Goal: Transaction & Acquisition: Purchase product/service

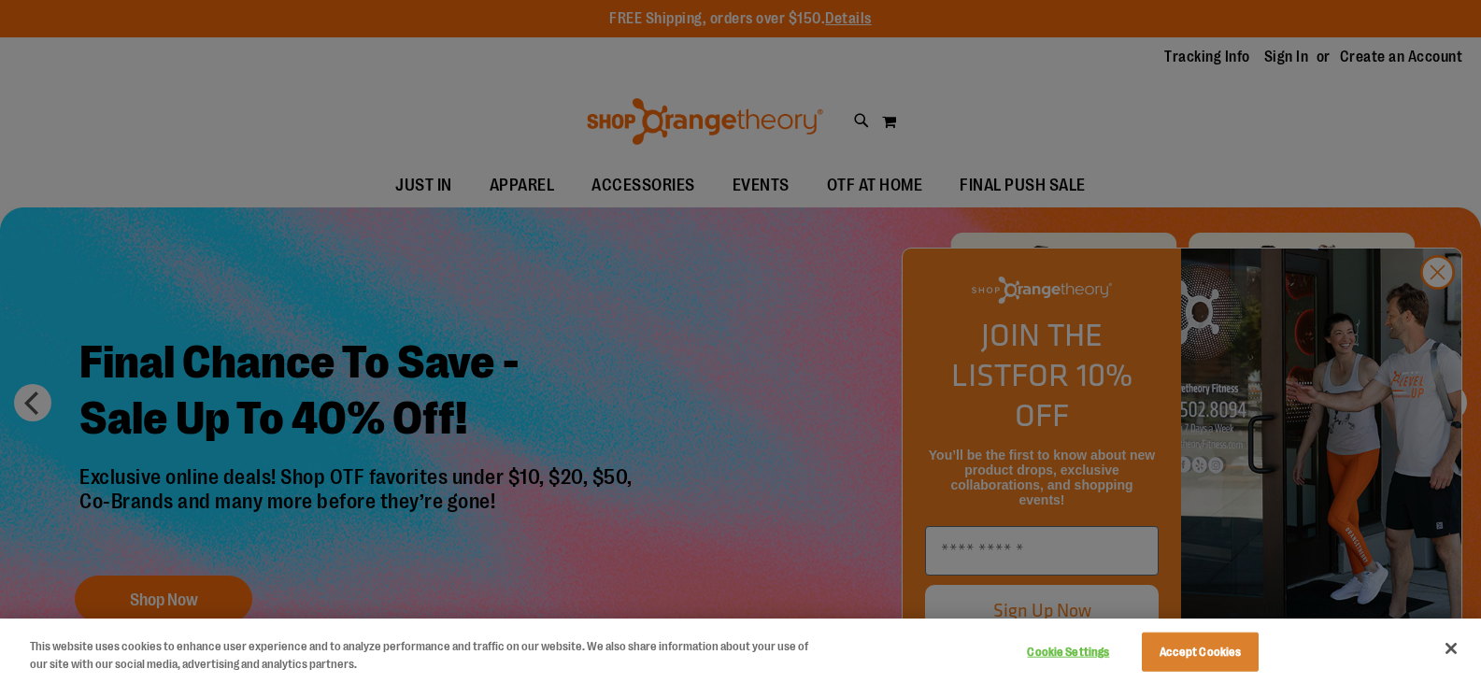
click at [1446, 314] on div at bounding box center [740, 341] width 1481 height 683
click at [1447, 315] on div at bounding box center [740, 341] width 1481 height 683
click at [1213, 655] on button "Accept Cookies" at bounding box center [1200, 652] width 117 height 39
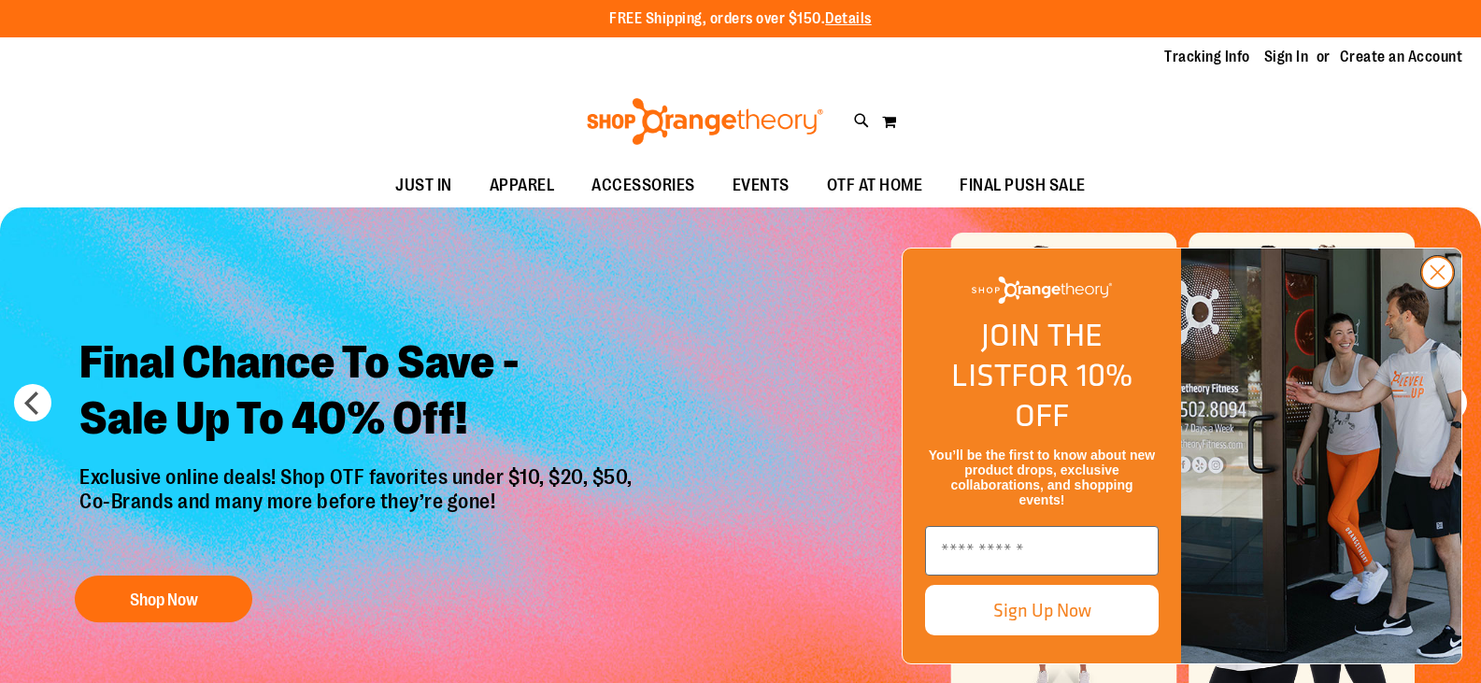
click at [1447, 288] on circle "Close dialog" at bounding box center [1437, 272] width 31 height 31
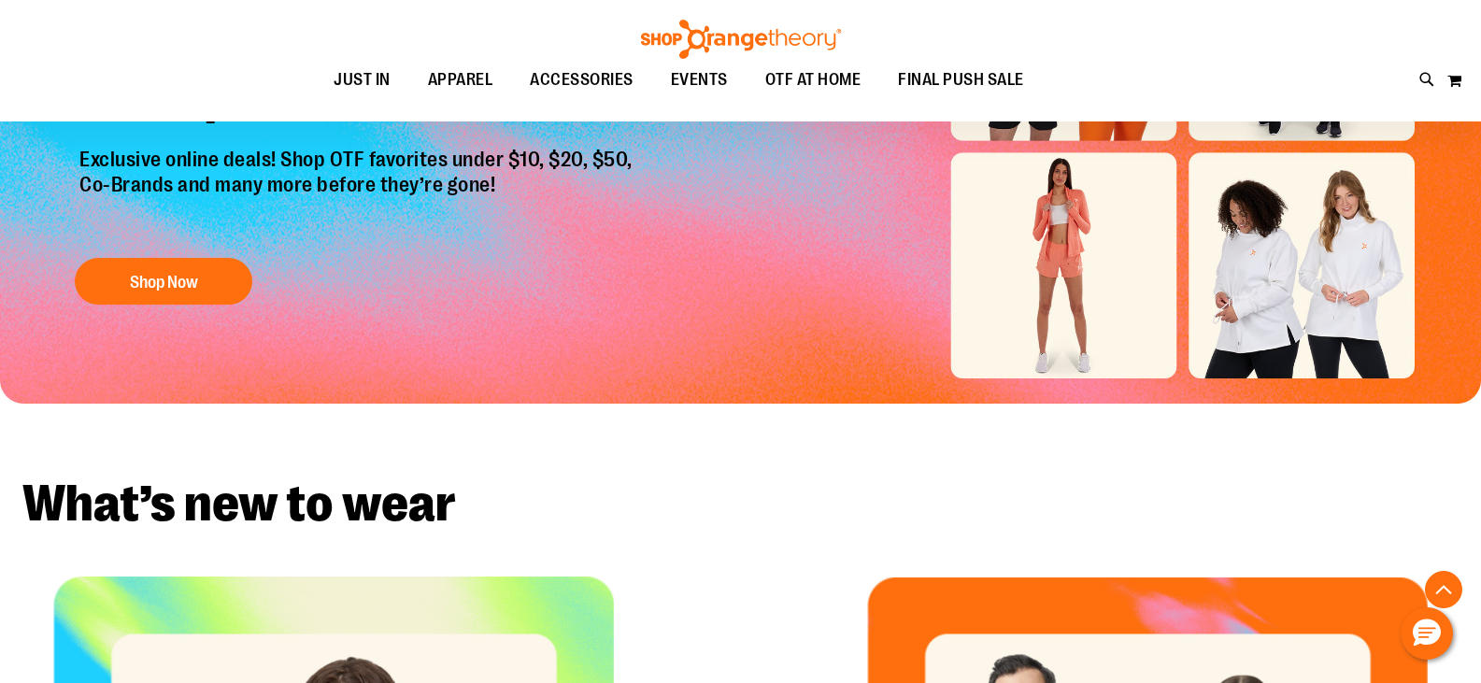
scroll to position [373, 0]
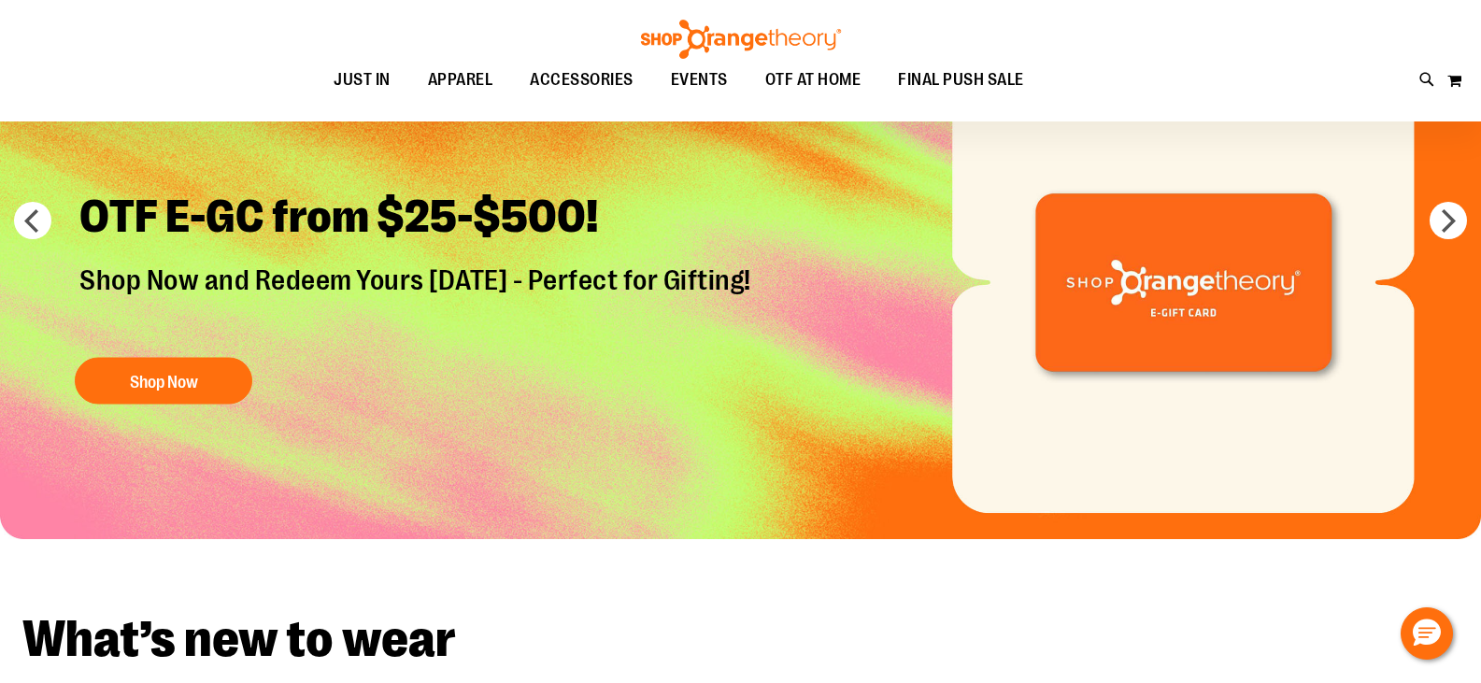
scroll to position [186, 0]
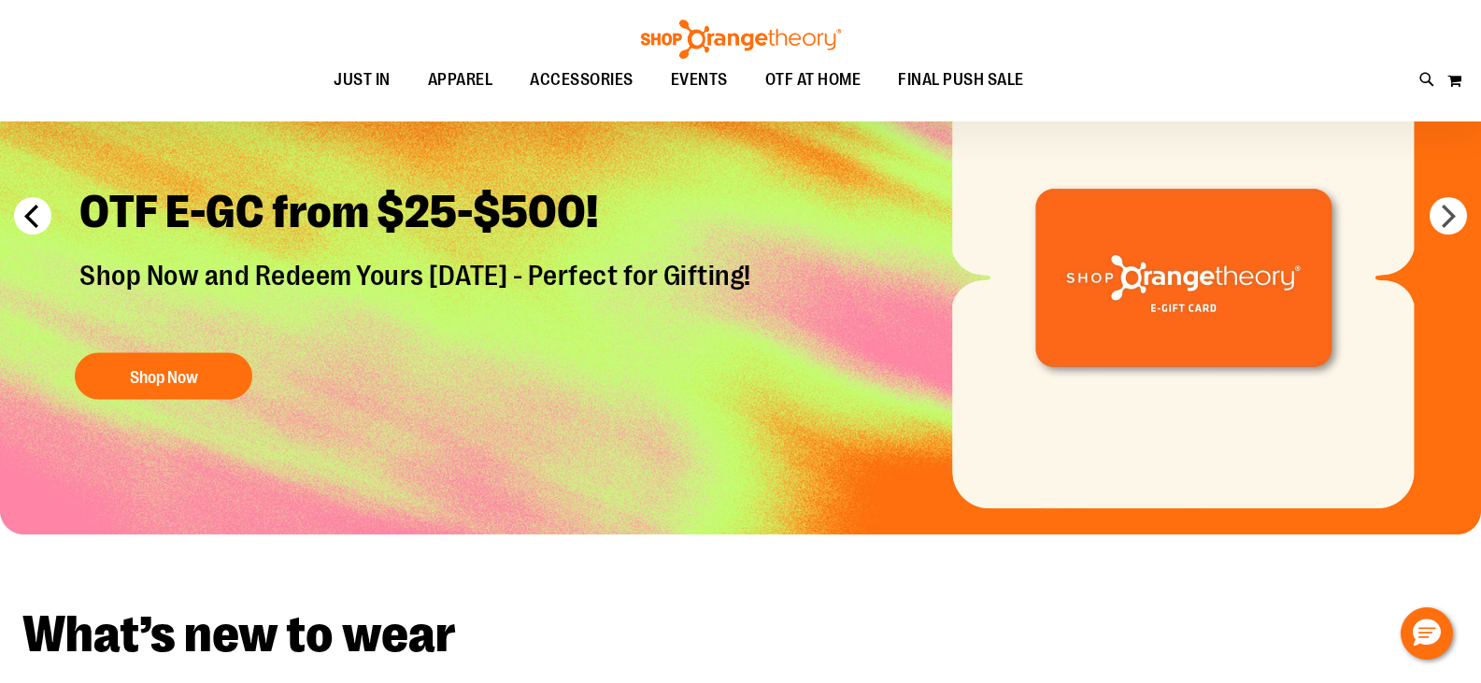
click at [35, 210] on button "prev" at bounding box center [32, 215] width 37 height 37
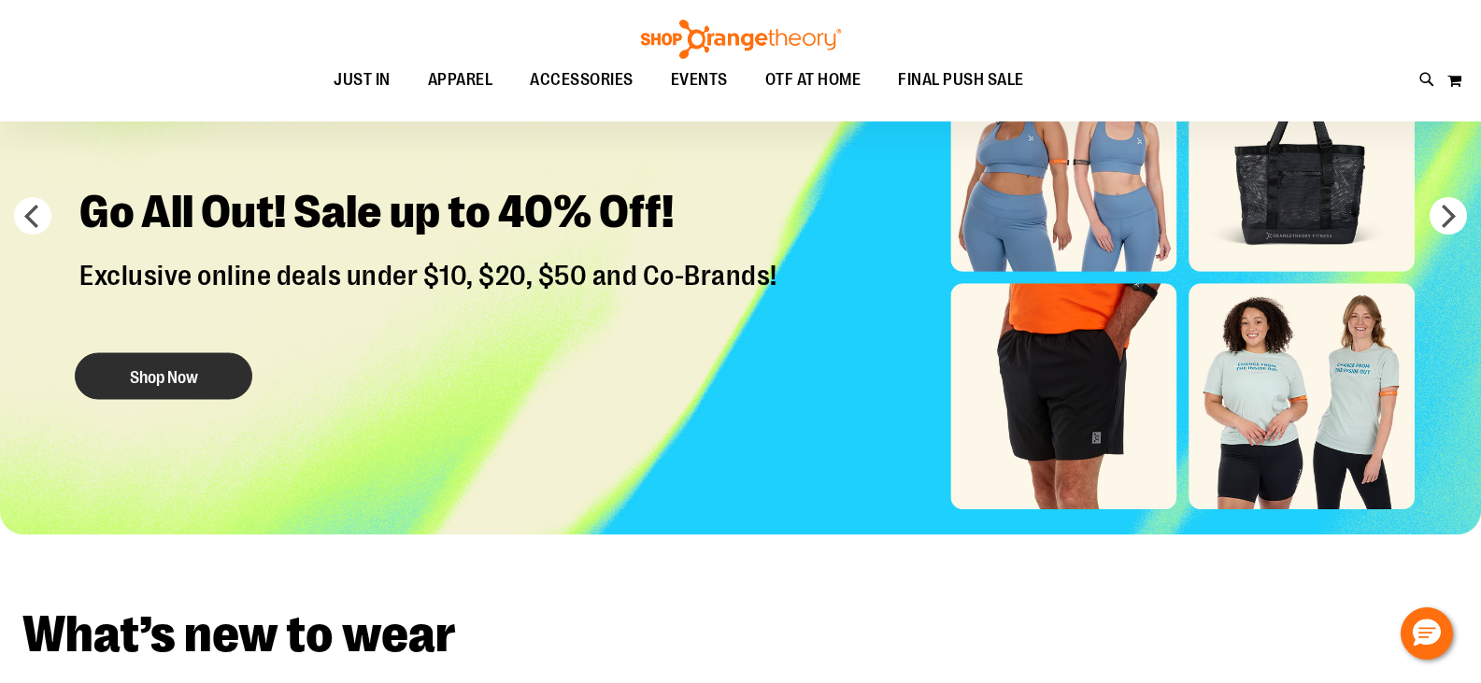
click at [192, 391] on button "Shop Now" at bounding box center [164, 376] width 178 height 47
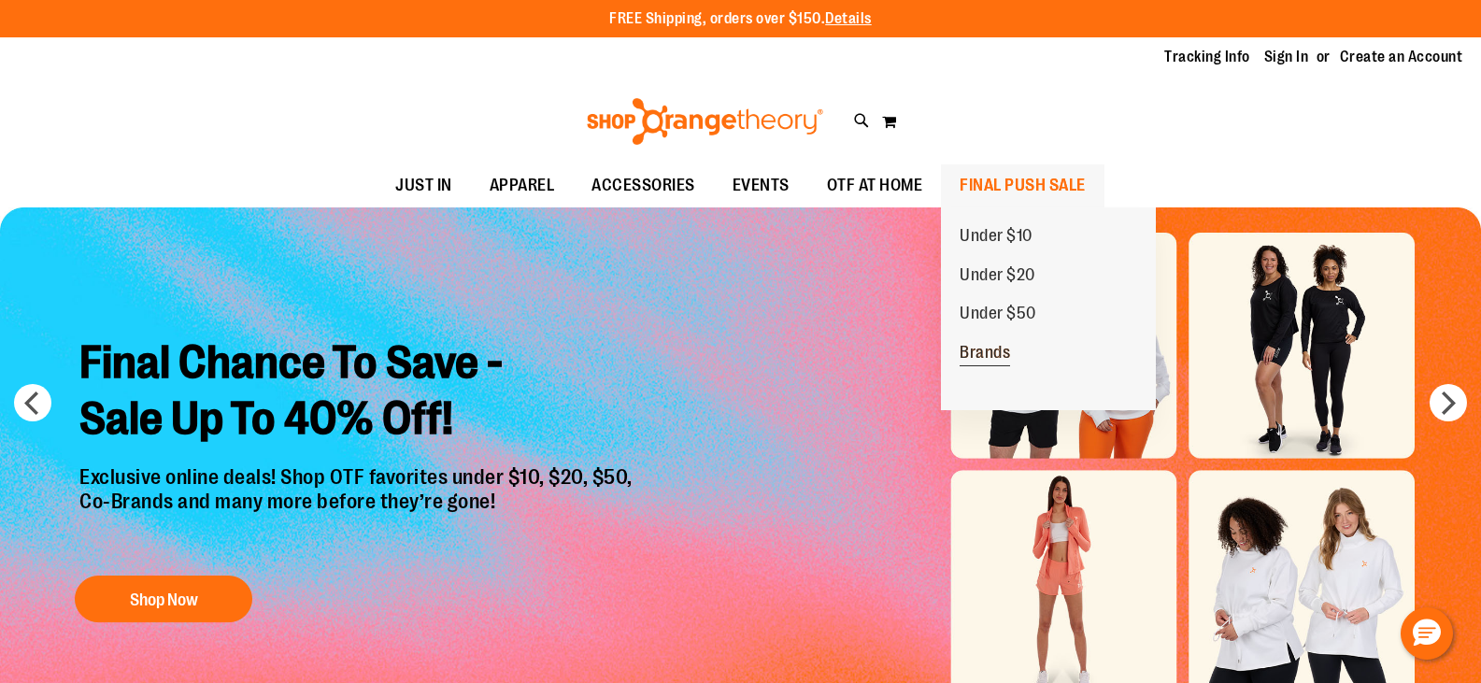
click at [988, 357] on span "Brands" at bounding box center [985, 354] width 50 height 23
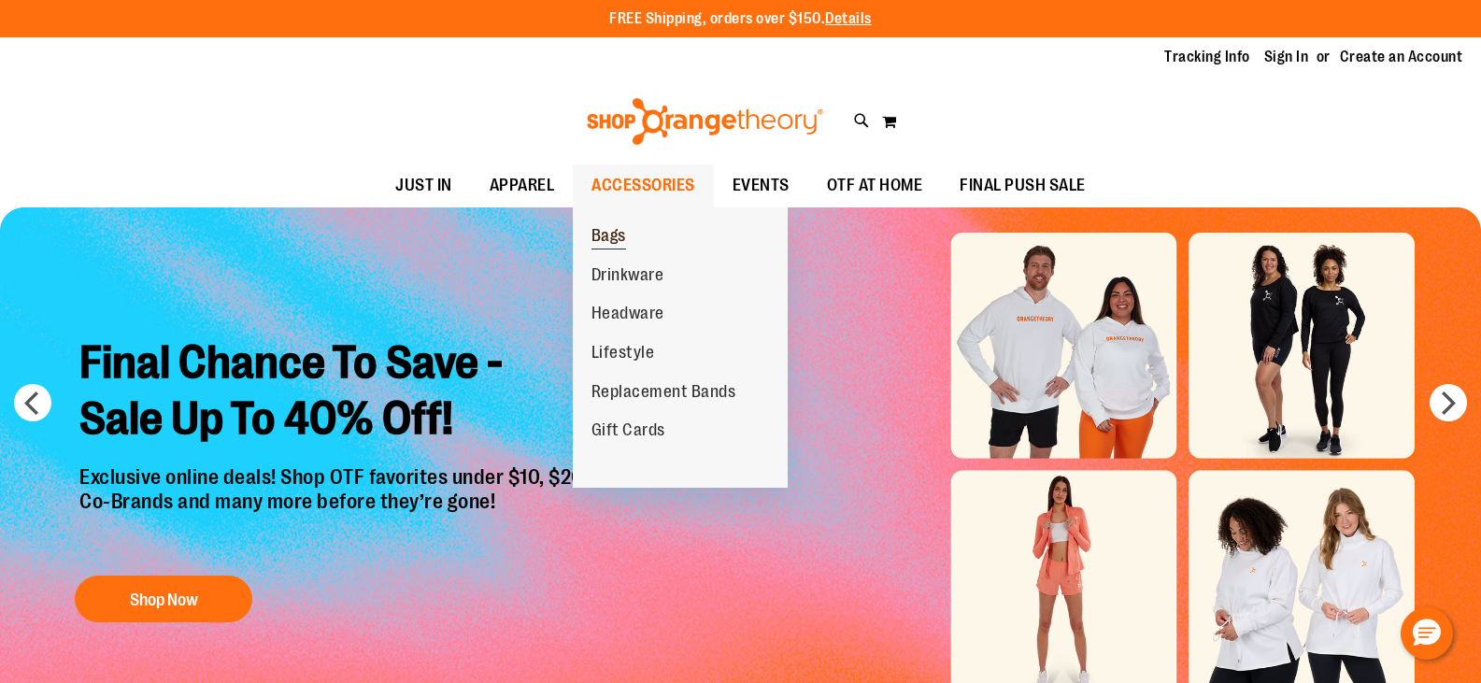
click at [607, 226] on span "Bags" at bounding box center [609, 237] width 35 height 23
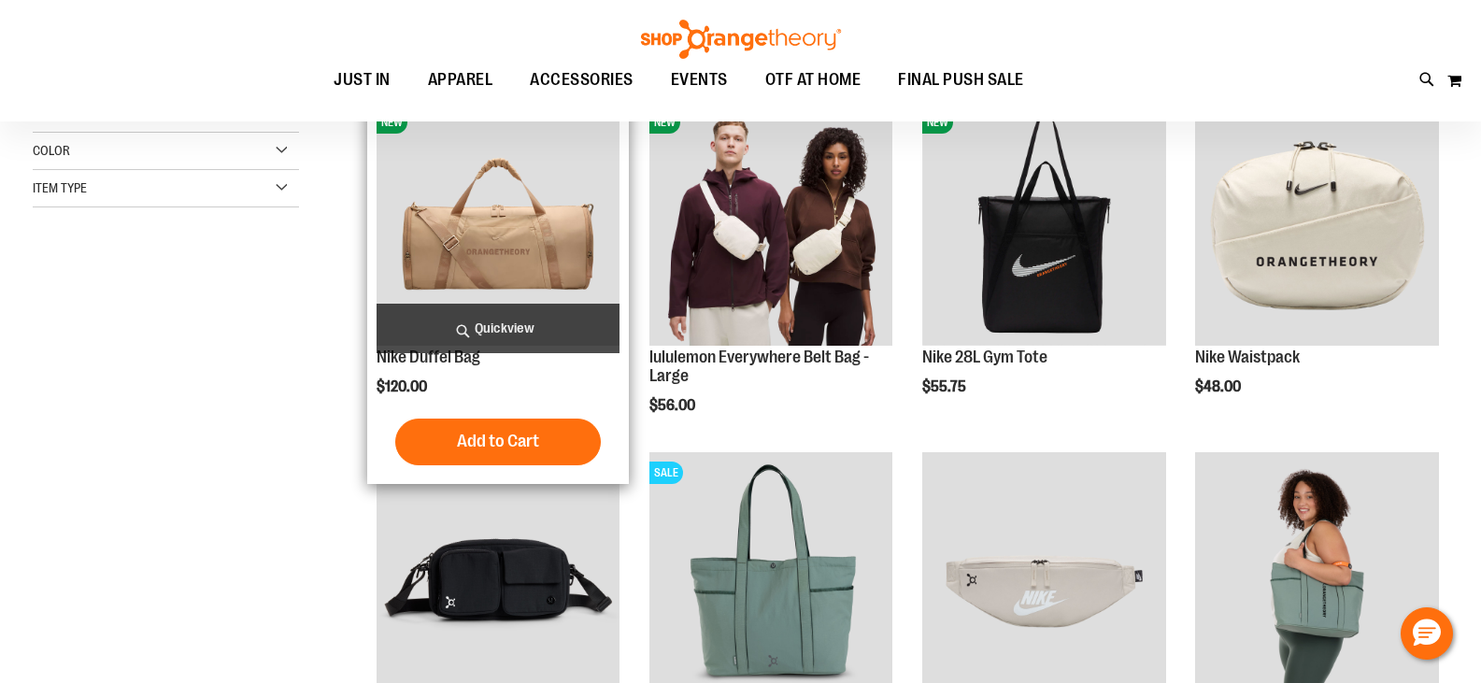
scroll to position [279, 0]
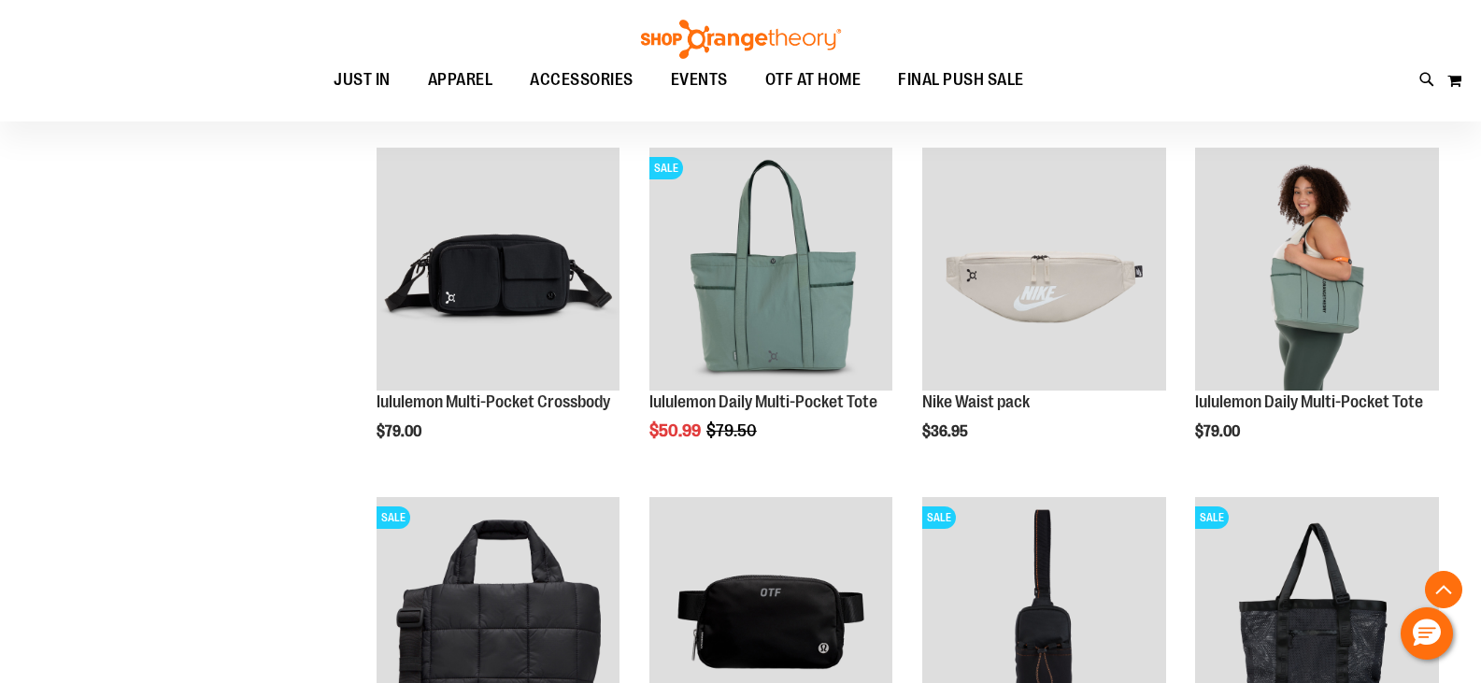
scroll to position [653, 0]
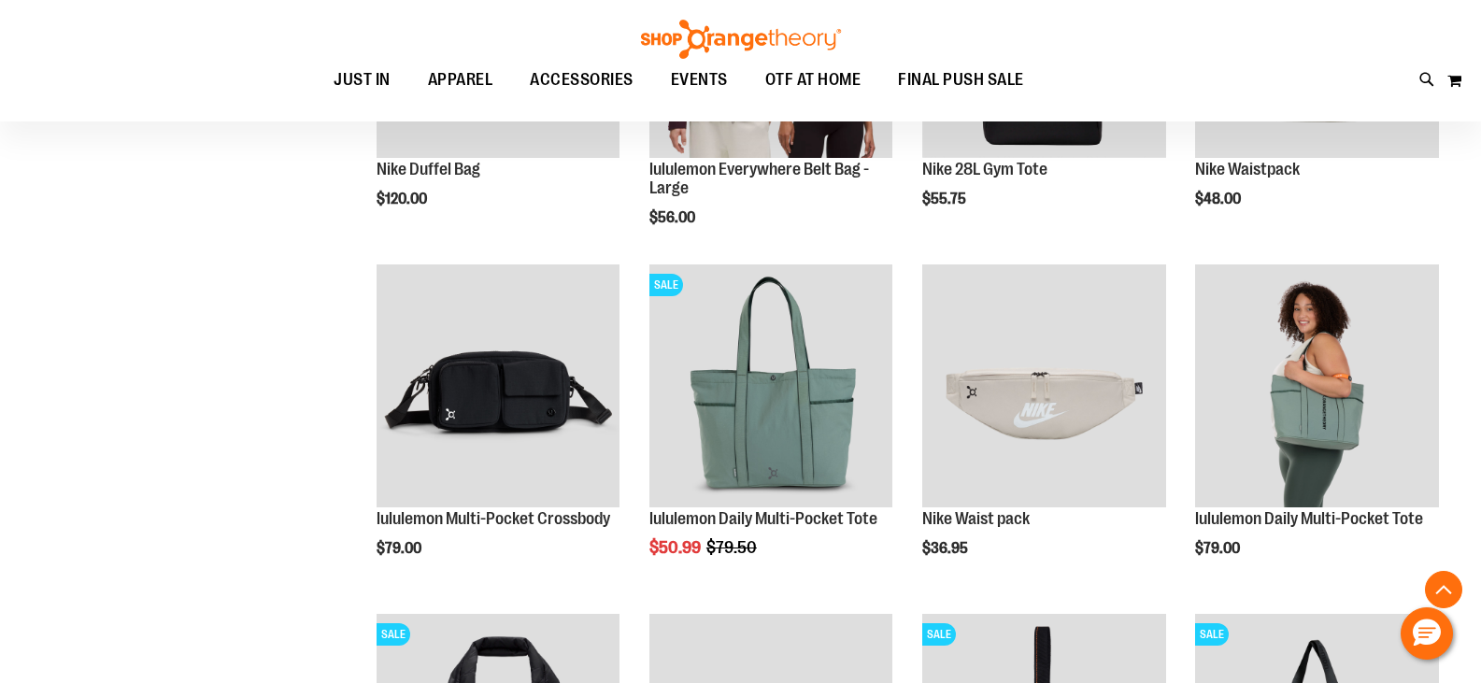
scroll to position [840, 0]
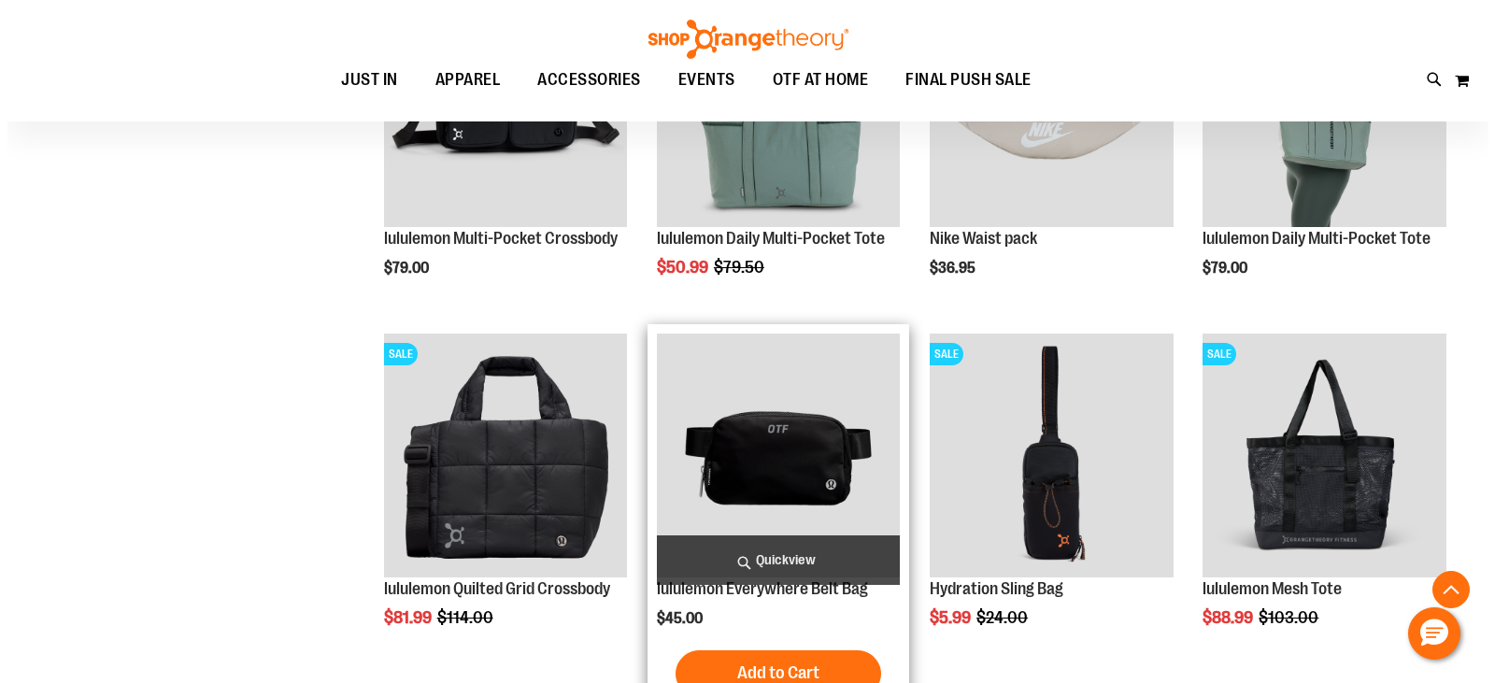
scroll to position [466, 0]
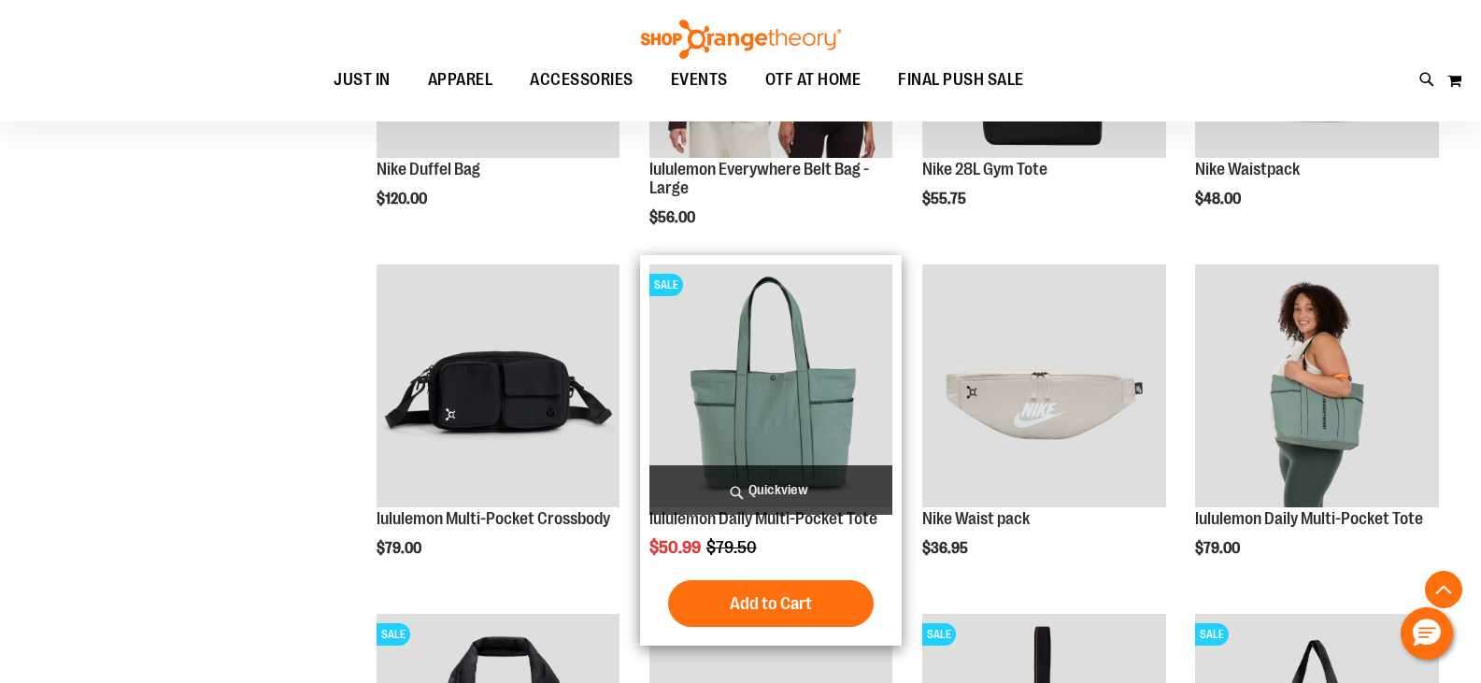
click at [768, 492] on span "Quickview" at bounding box center [771, 490] width 244 height 50
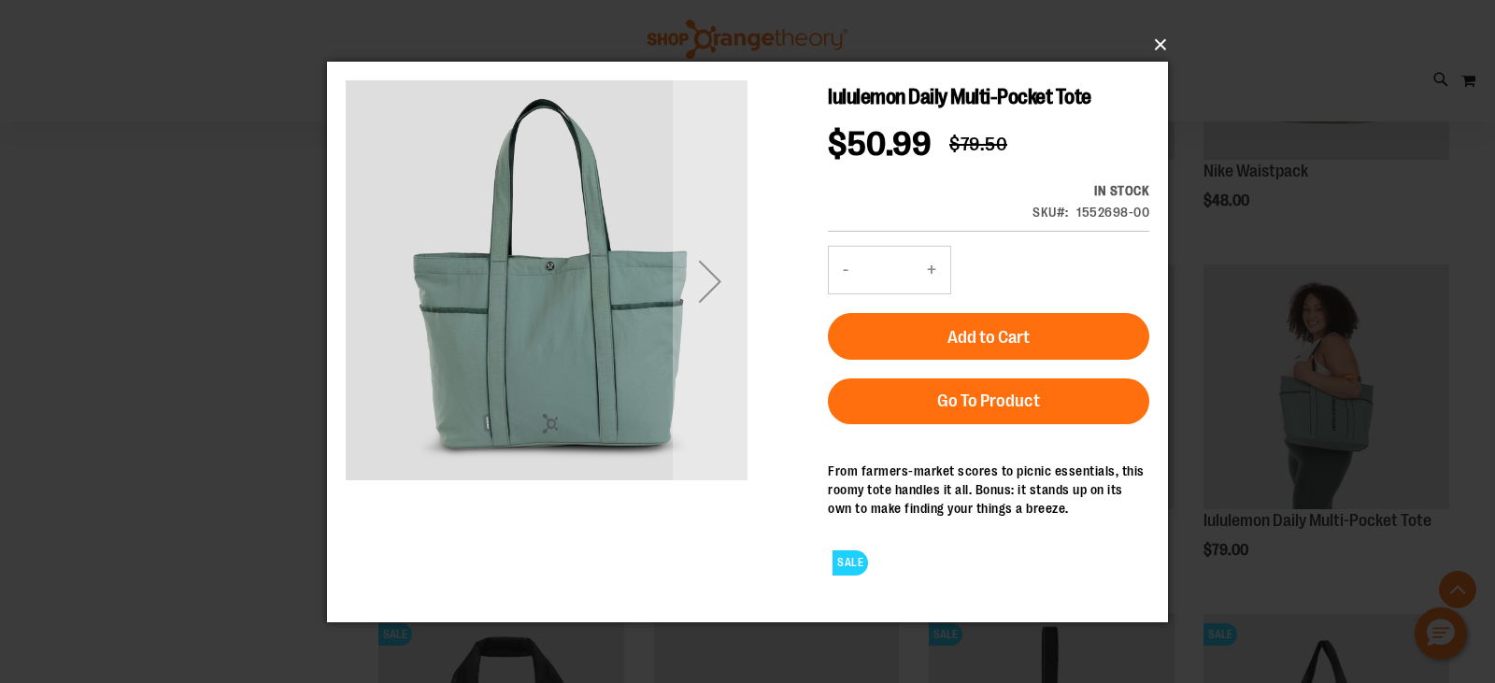
click at [1159, 43] on button "×" at bounding box center [753, 44] width 841 height 41
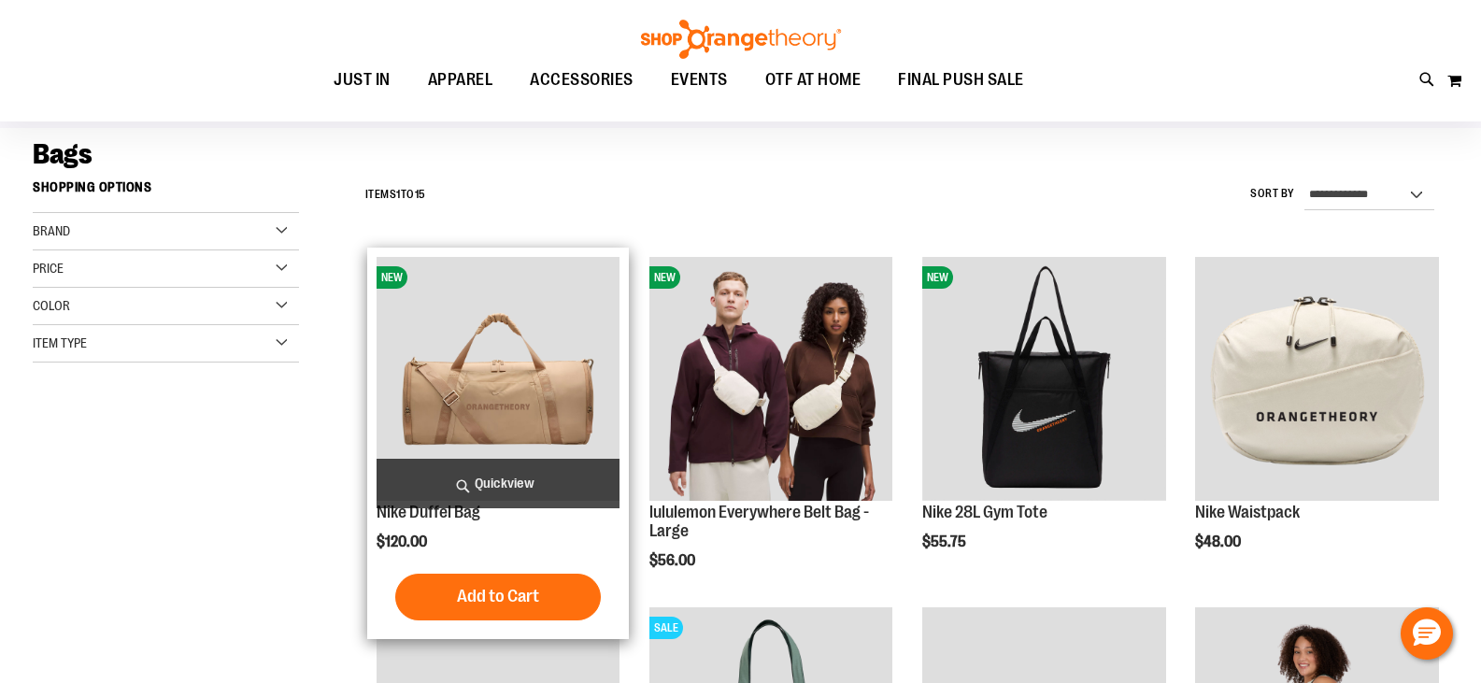
scroll to position [93, 0]
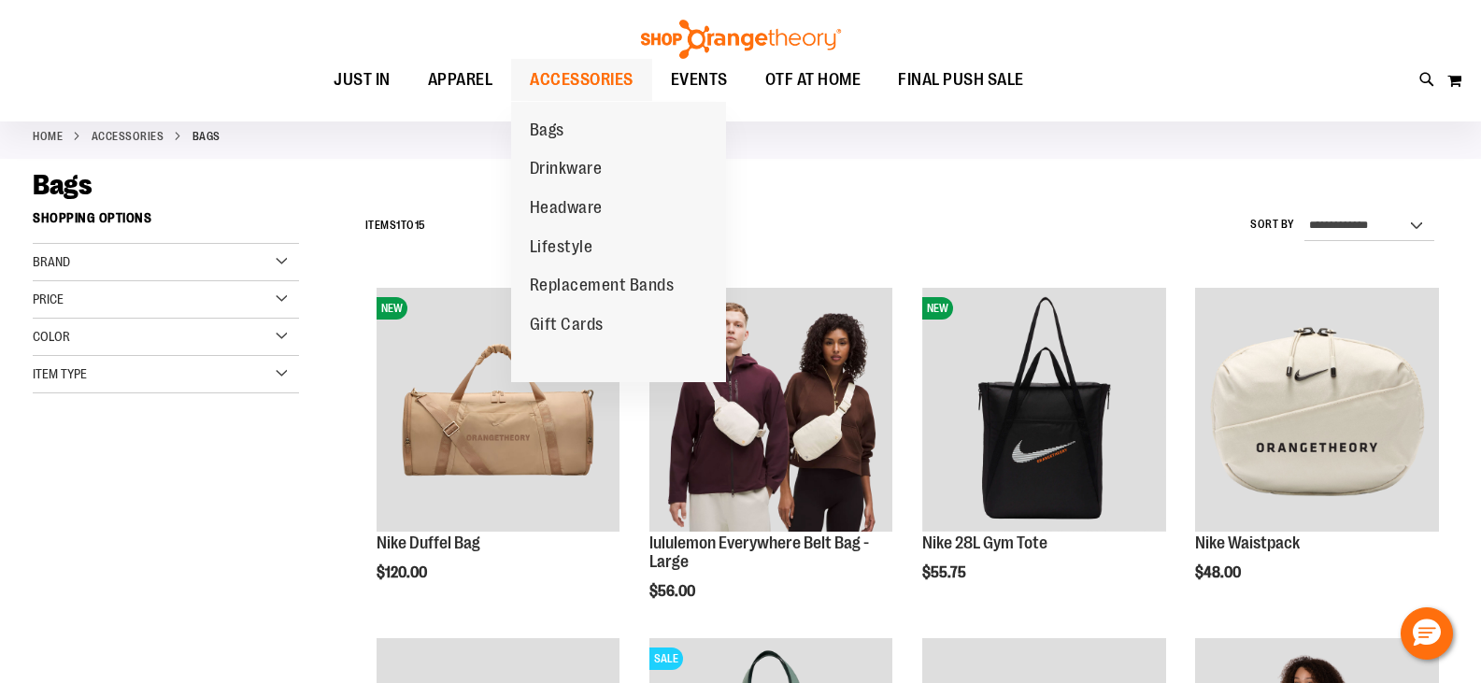
click at [565, 70] on span "ACCESSORIES" at bounding box center [582, 80] width 104 height 42
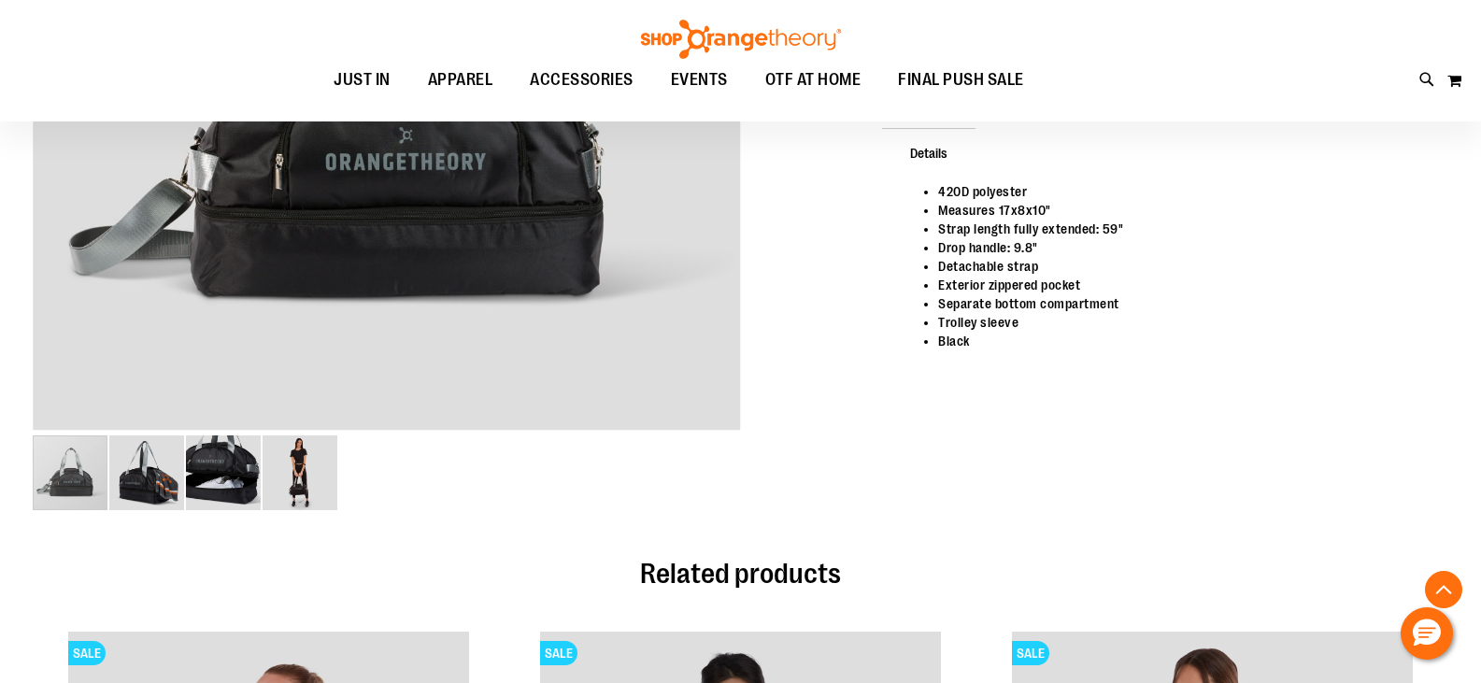
scroll to position [560, 0]
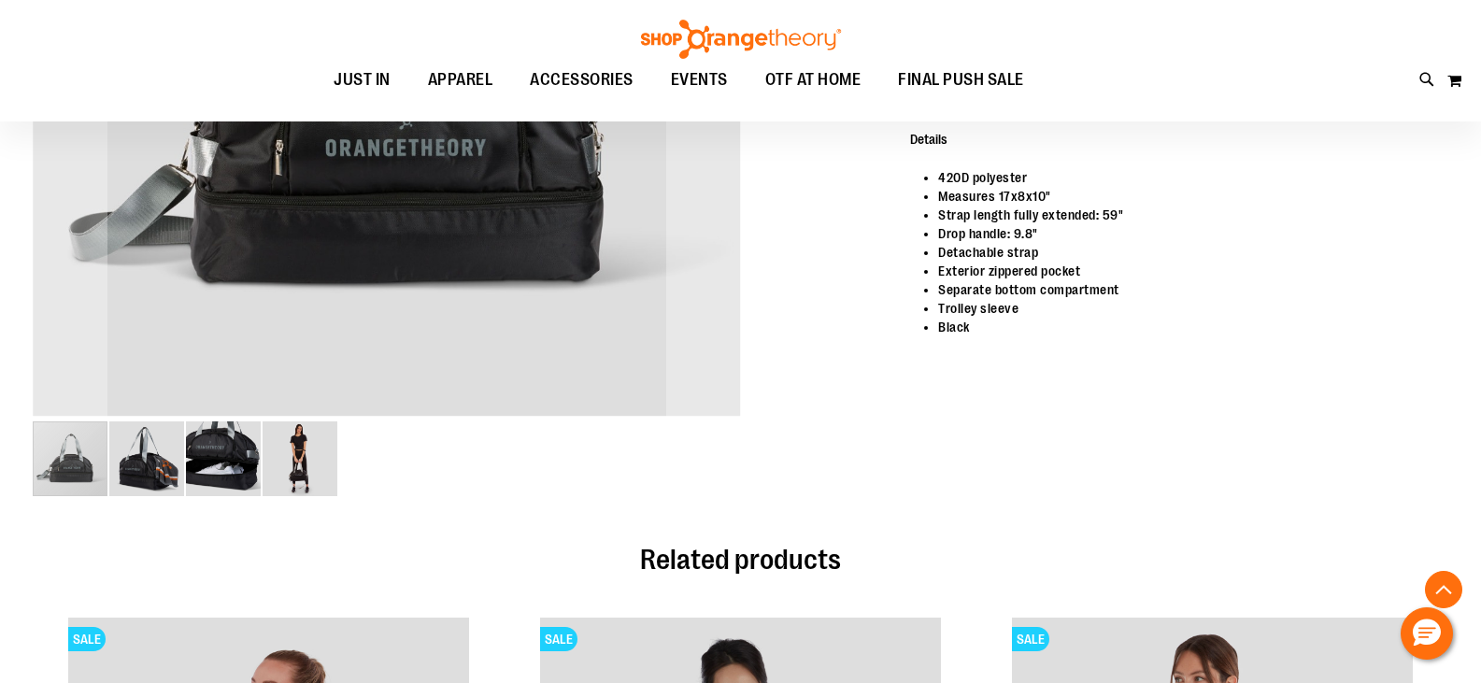
click at [318, 460] on img "image 4 of 4" at bounding box center [300, 458] width 75 height 75
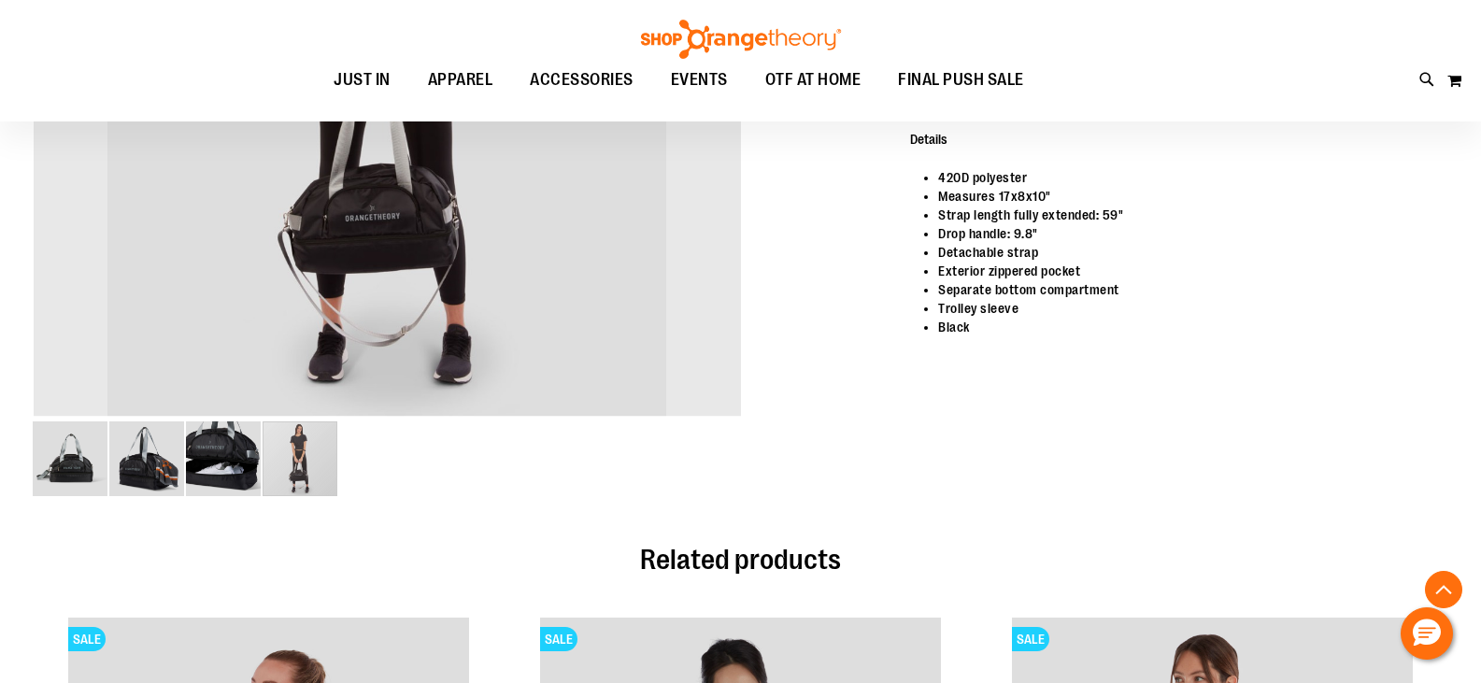
scroll to position [279, 0]
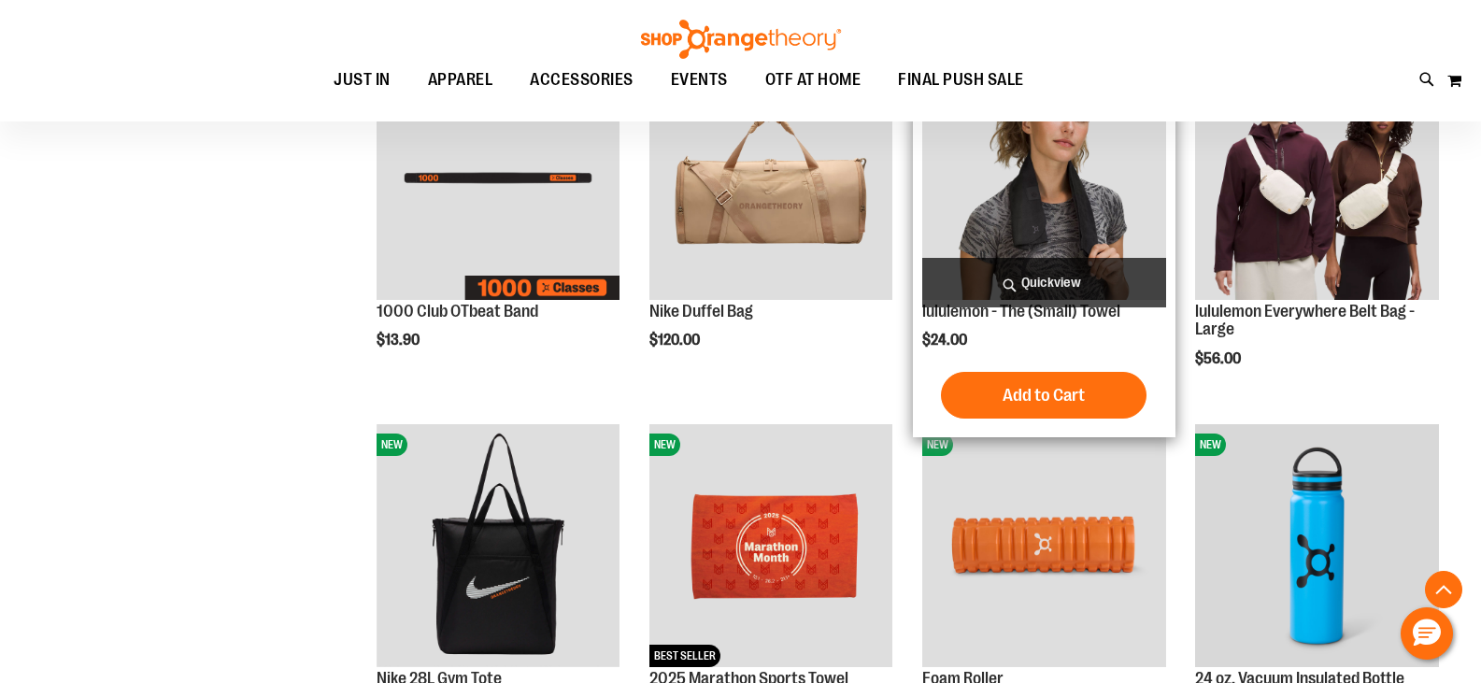
scroll to position [749, 0]
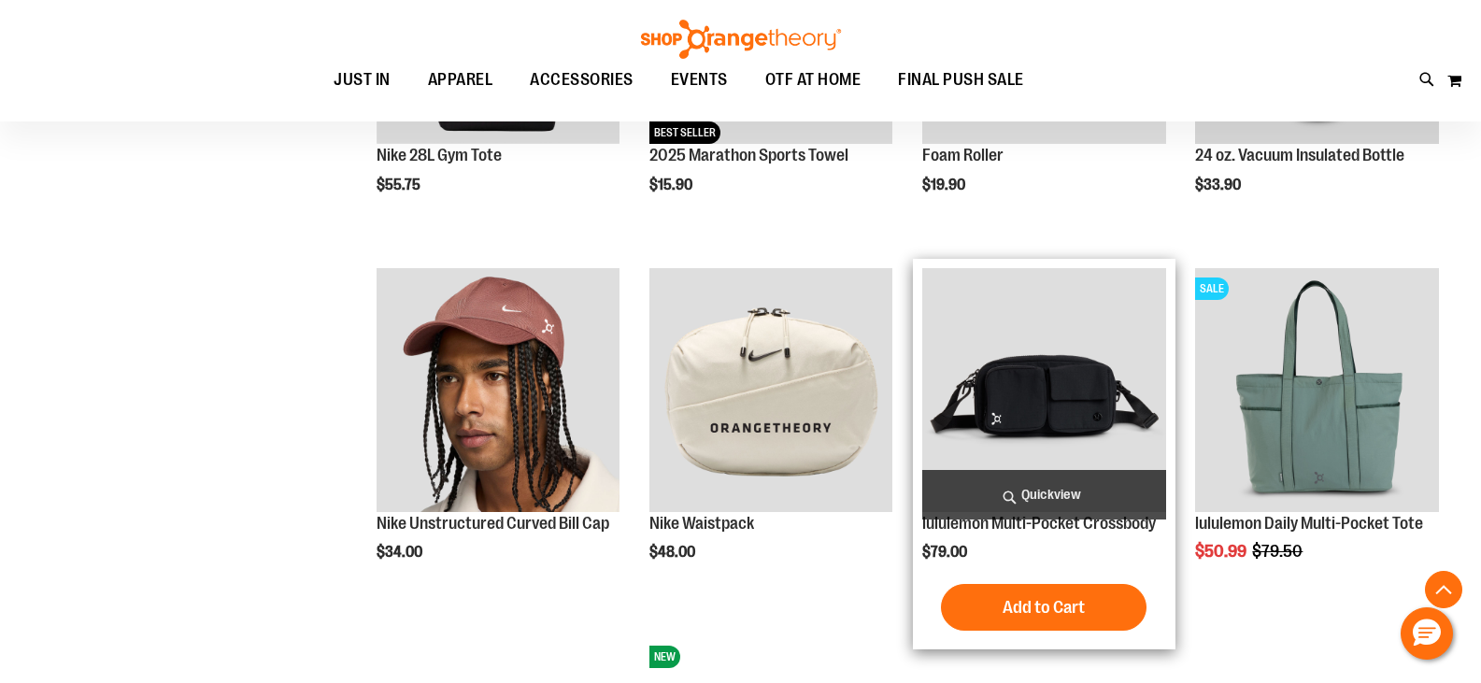
scroll to position [1590, 0]
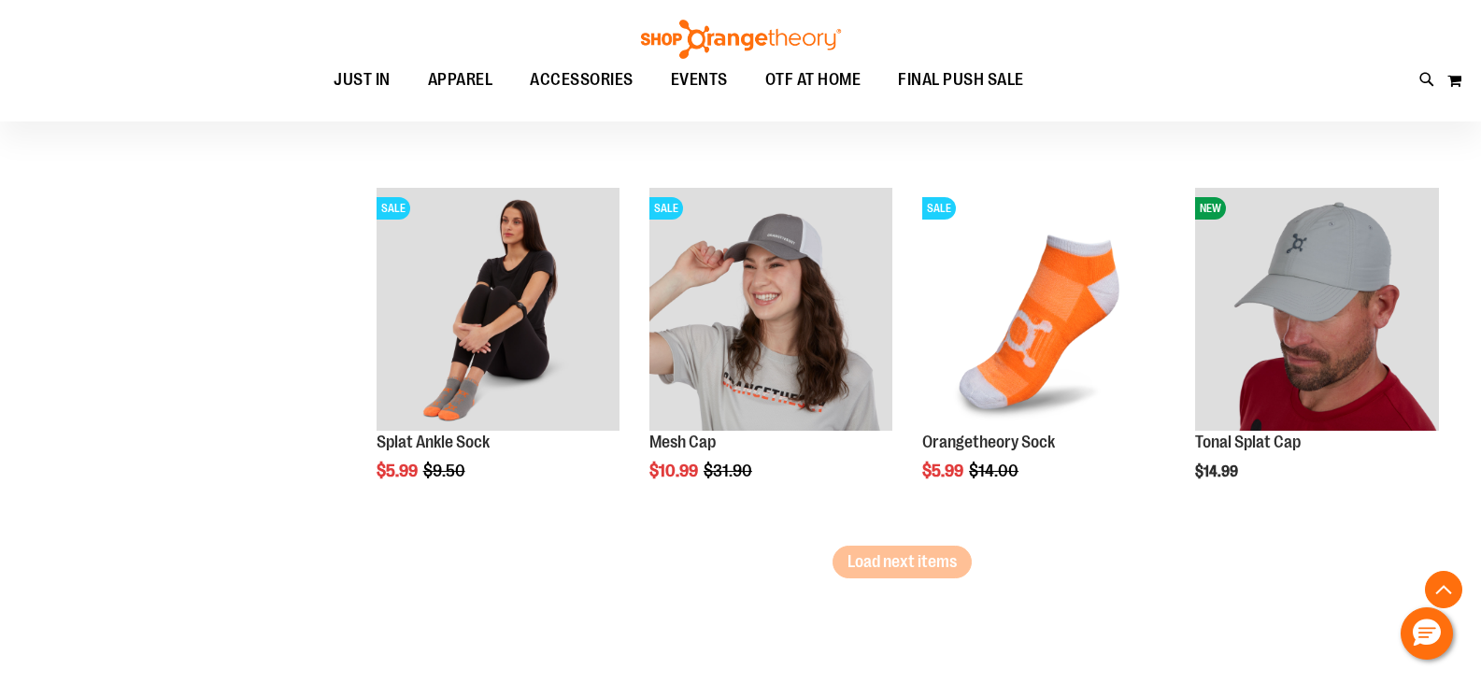
scroll to position [3178, 0]
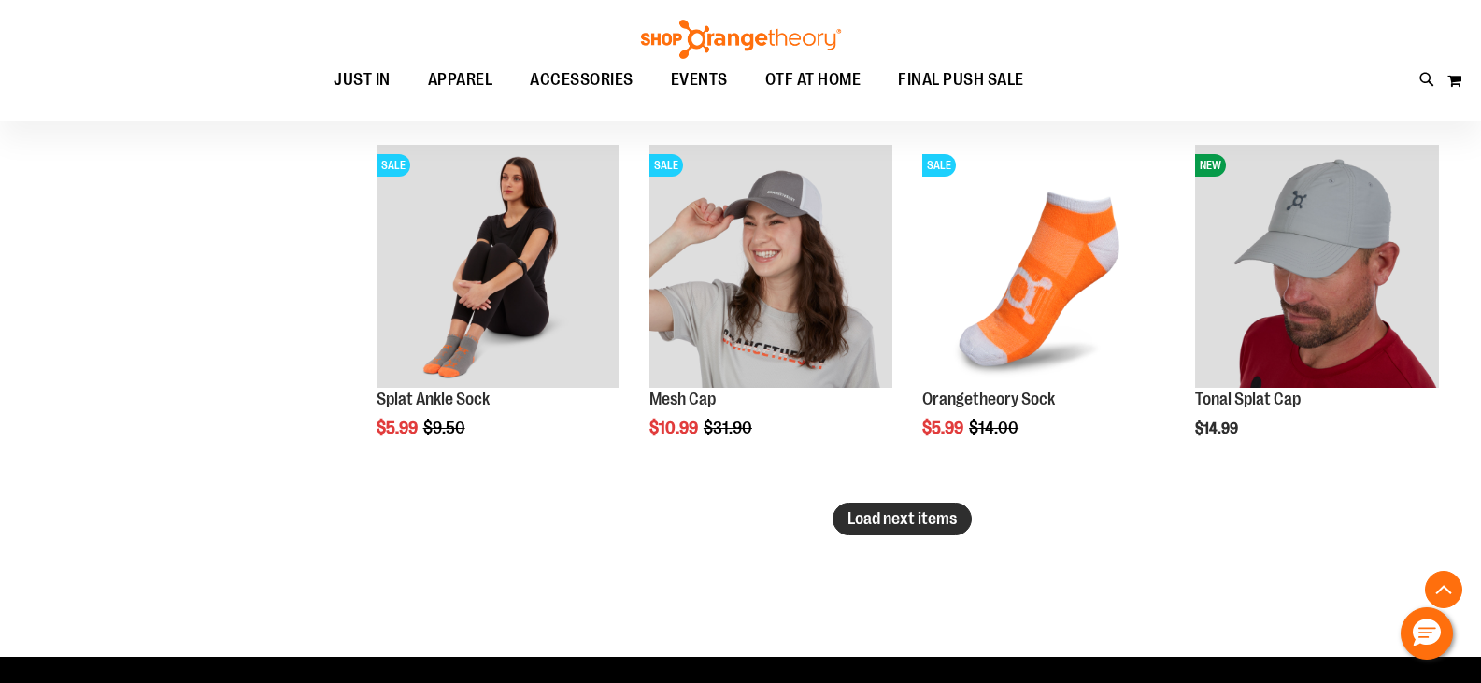
click at [877, 525] on span "Load next items" at bounding box center [902, 518] width 109 height 19
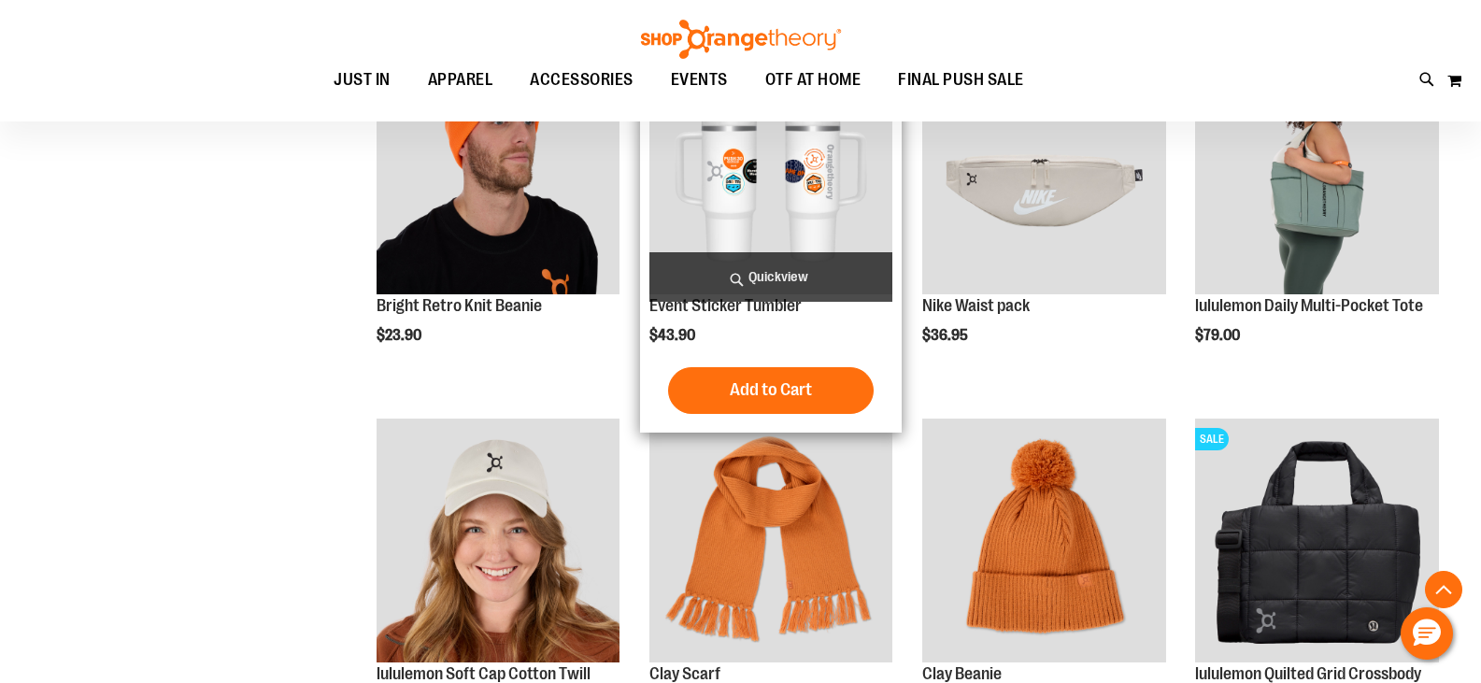
scroll to position [1544, 0]
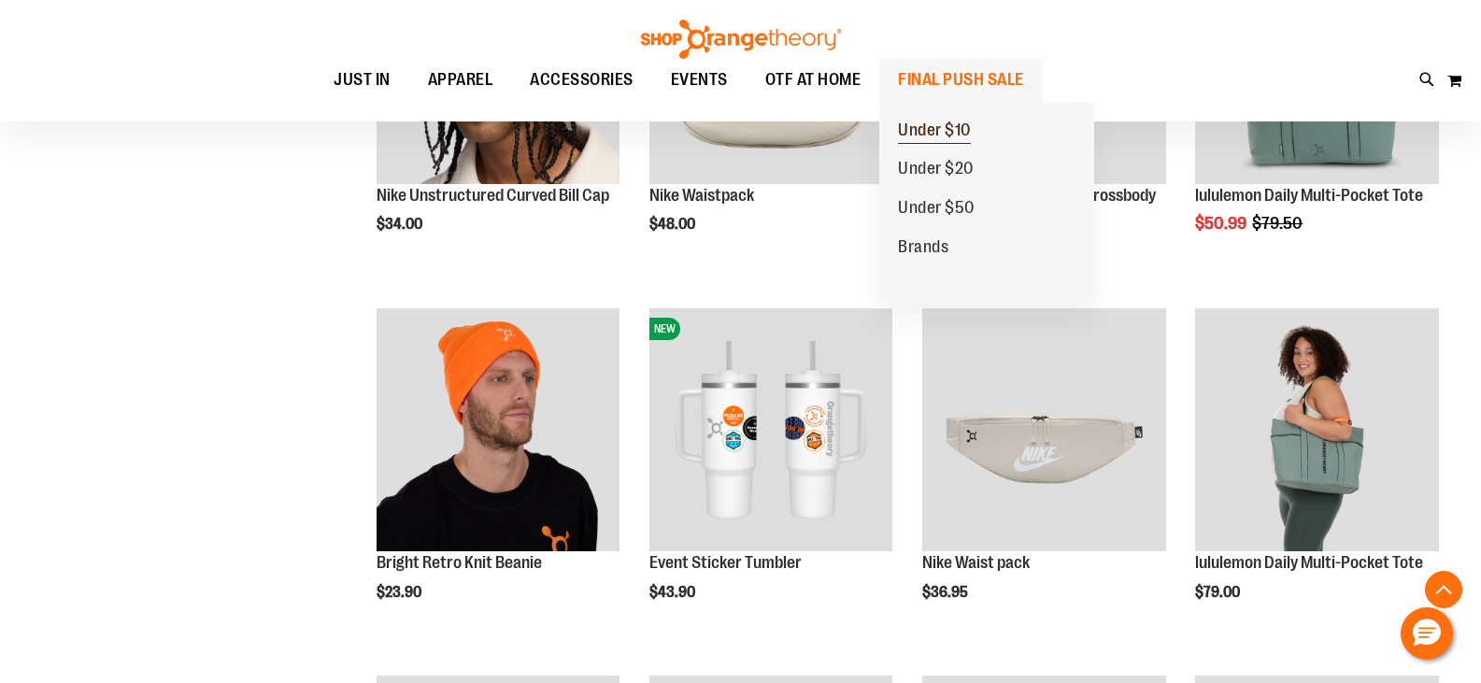
click at [952, 136] on span "Under $10" at bounding box center [934, 132] width 73 height 23
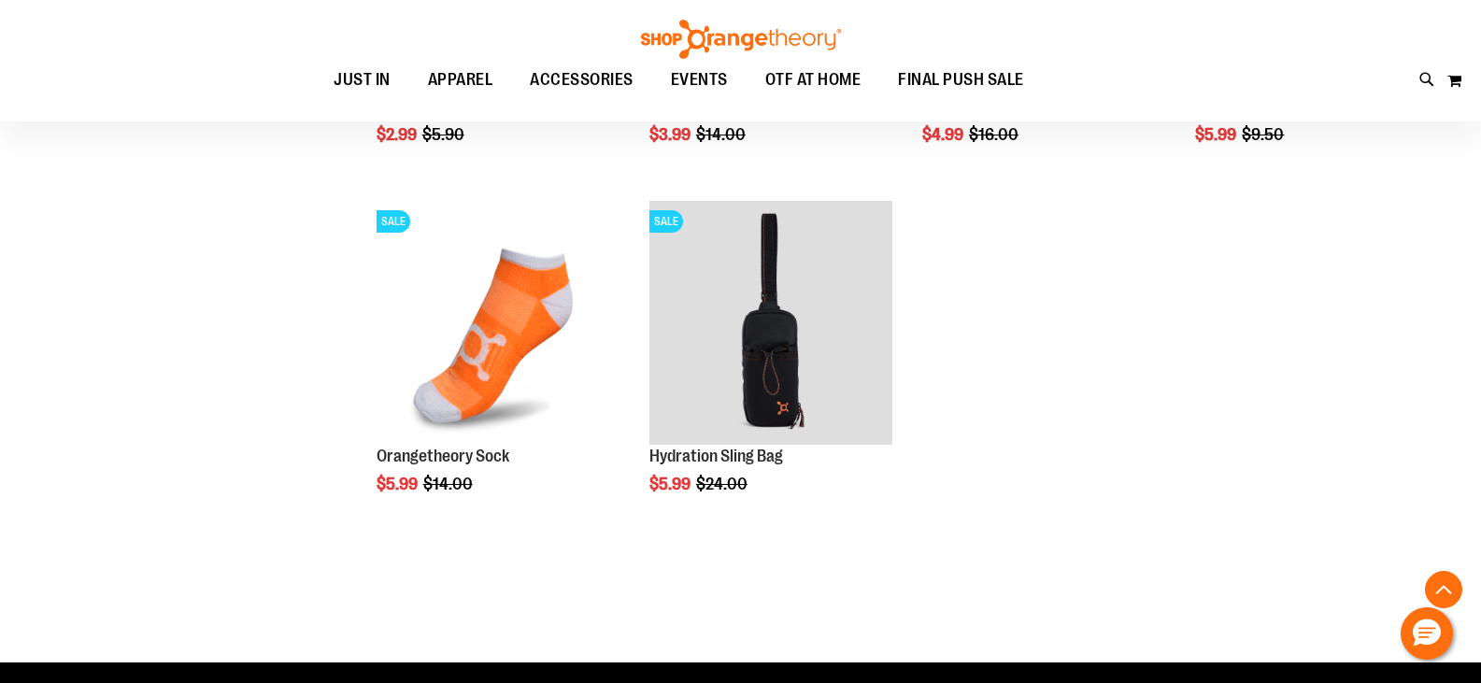
scroll to position [1588, 0]
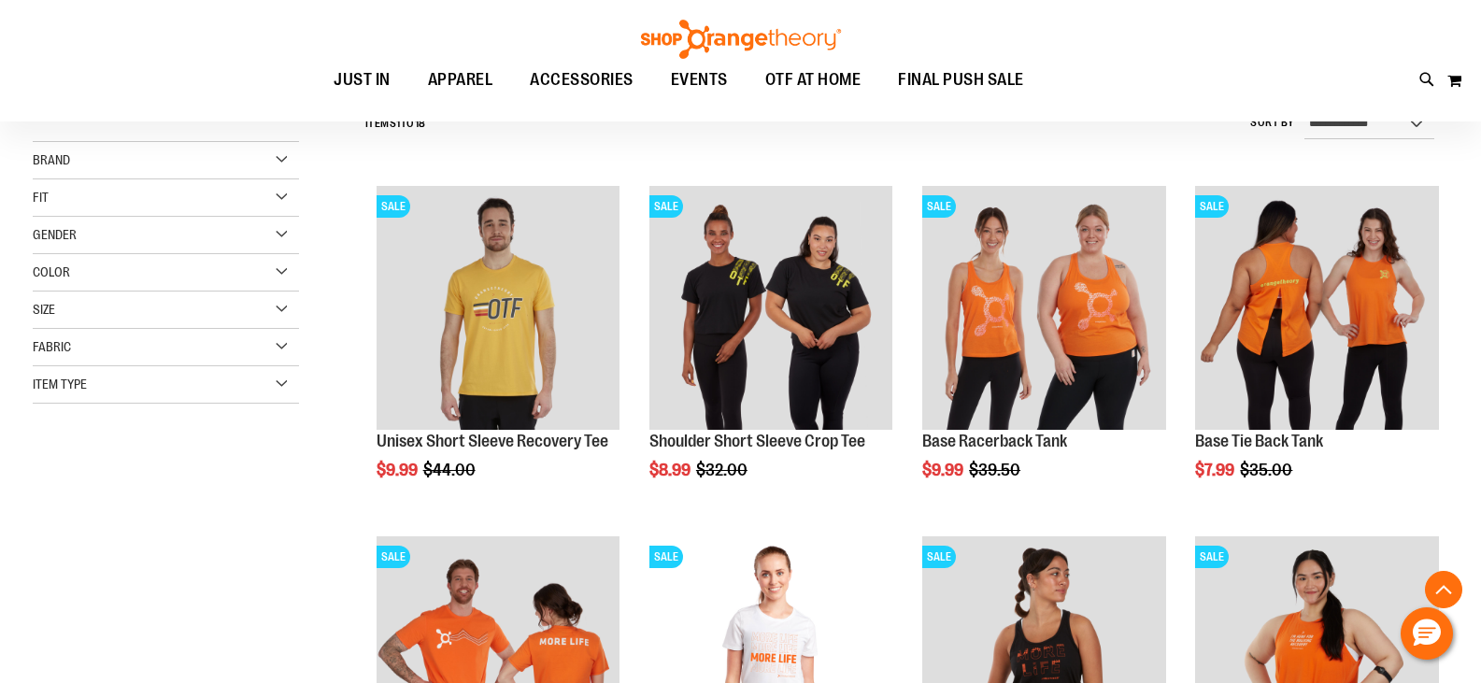
scroll to position [186, 0]
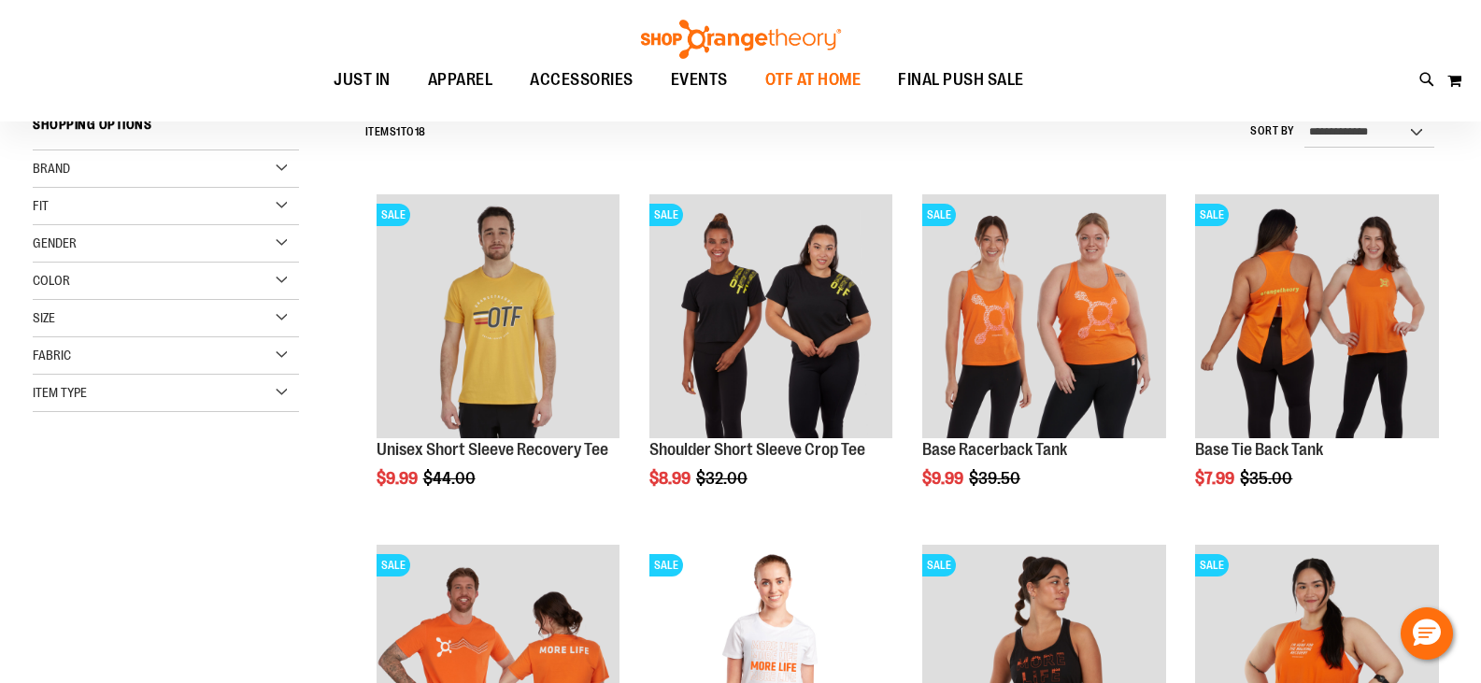
click at [814, 75] on span "OTF AT HOME" at bounding box center [813, 80] width 96 height 42
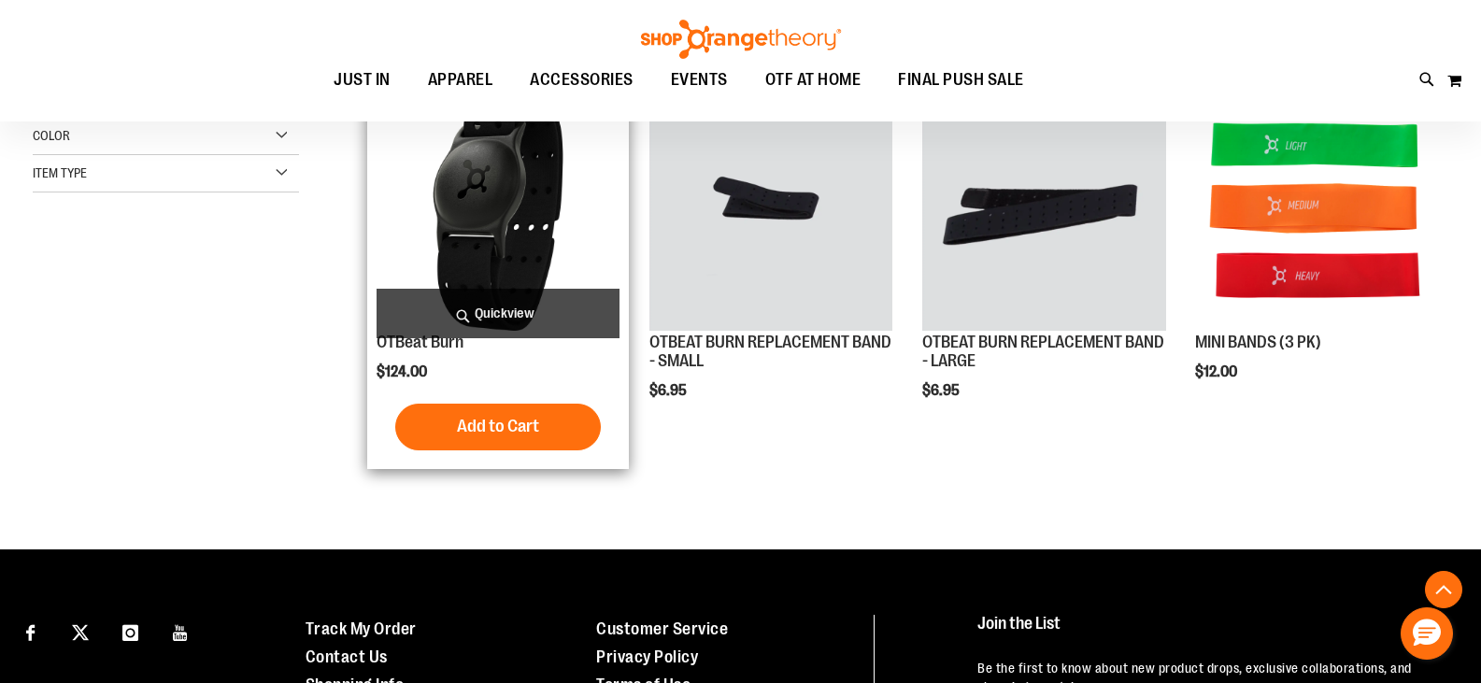
scroll to position [93, 0]
